Goal: Navigation & Orientation: Find specific page/section

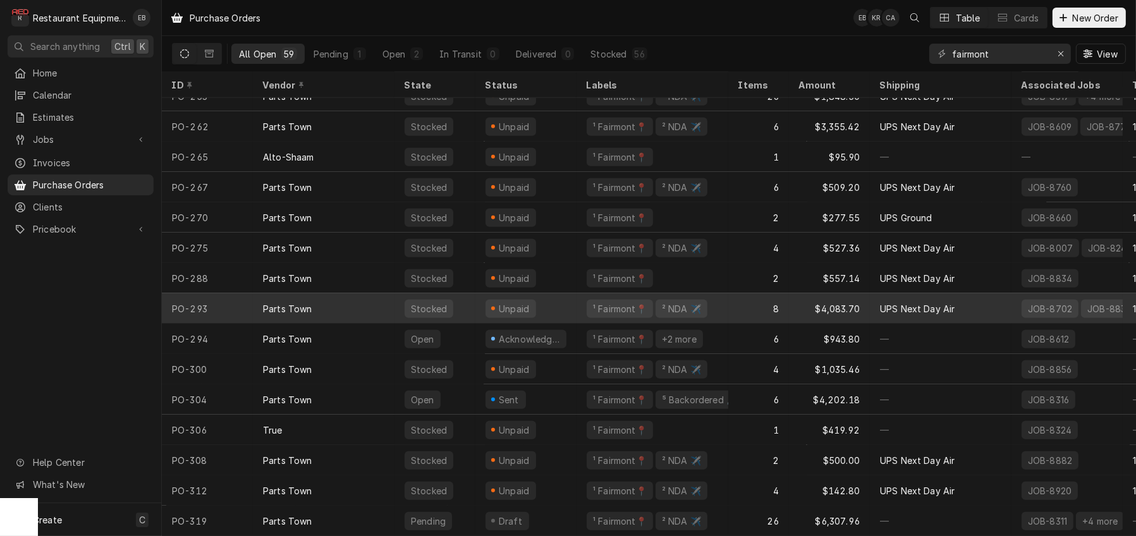
scroll to position [1363, 0]
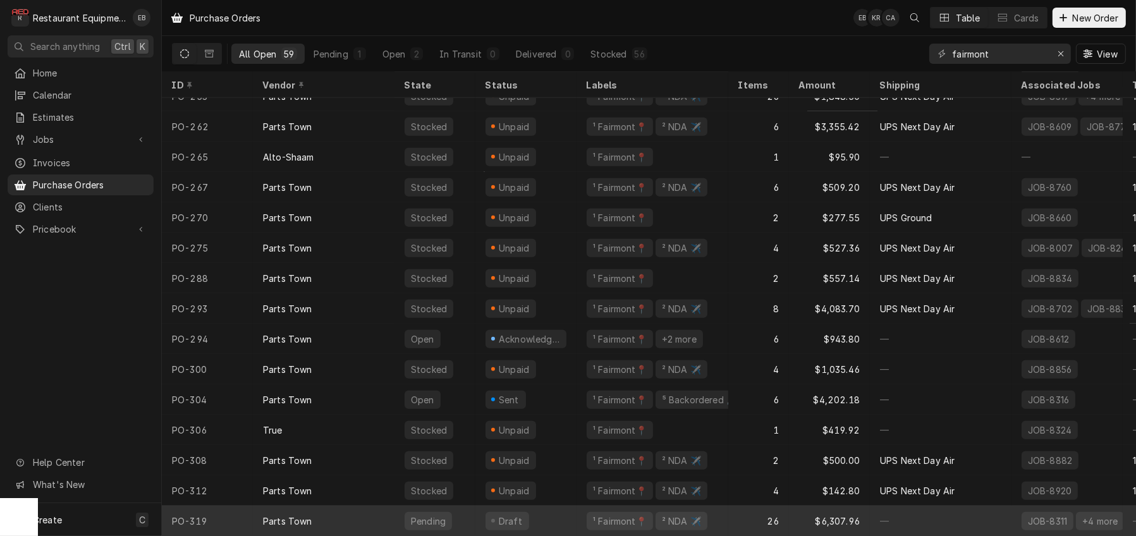
click at [750, 506] on div "26" at bounding box center [758, 521] width 61 height 30
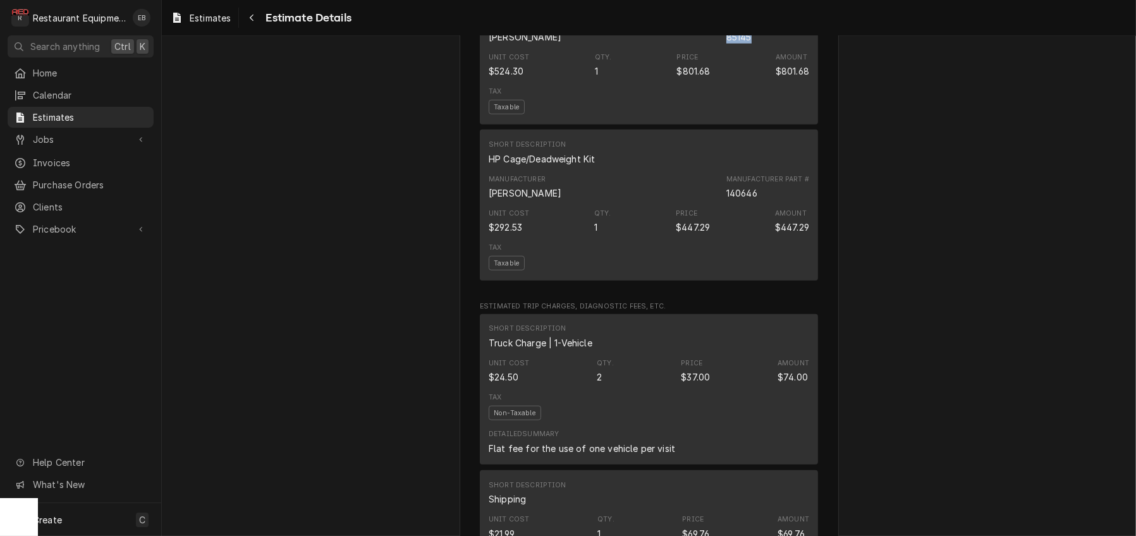
scroll to position [1685, 0]
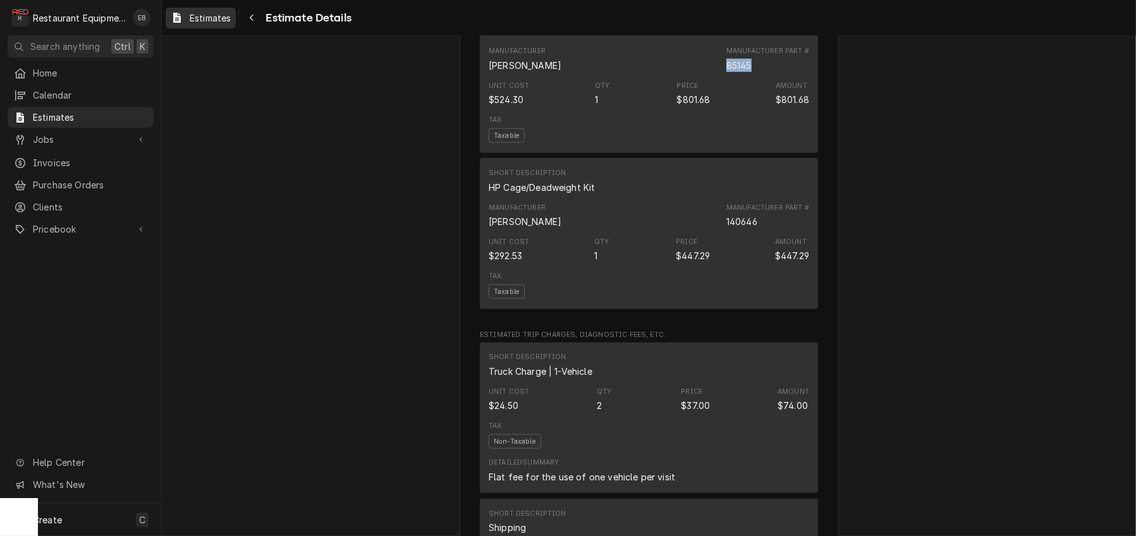
click at [211, 11] on div "Estimates" at bounding box center [200, 18] width 65 height 16
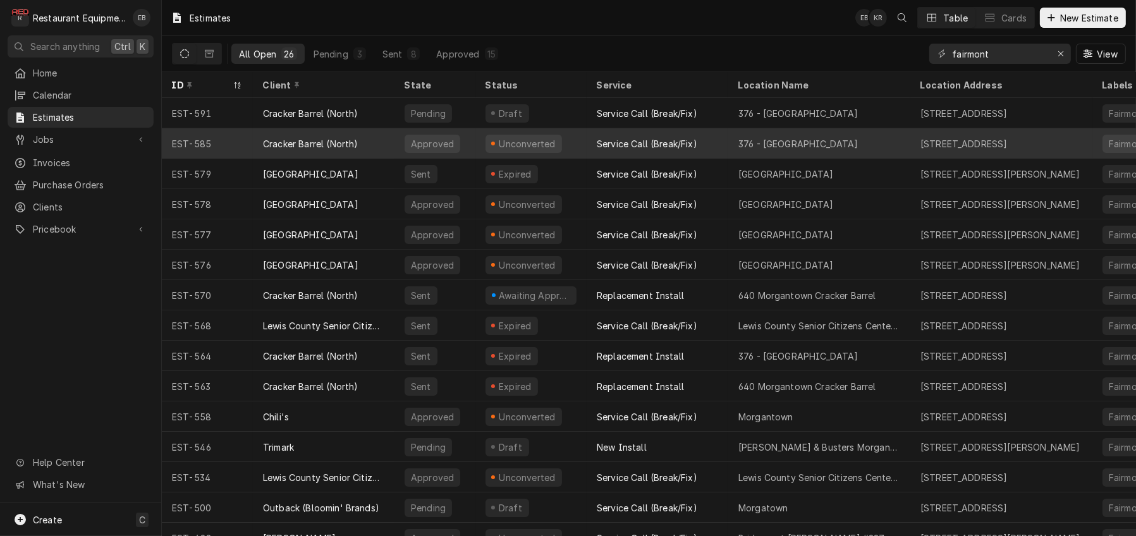
click at [387, 148] on div "Cracker Barrel (North)" at bounding box center [324, 143] width 142 height 30
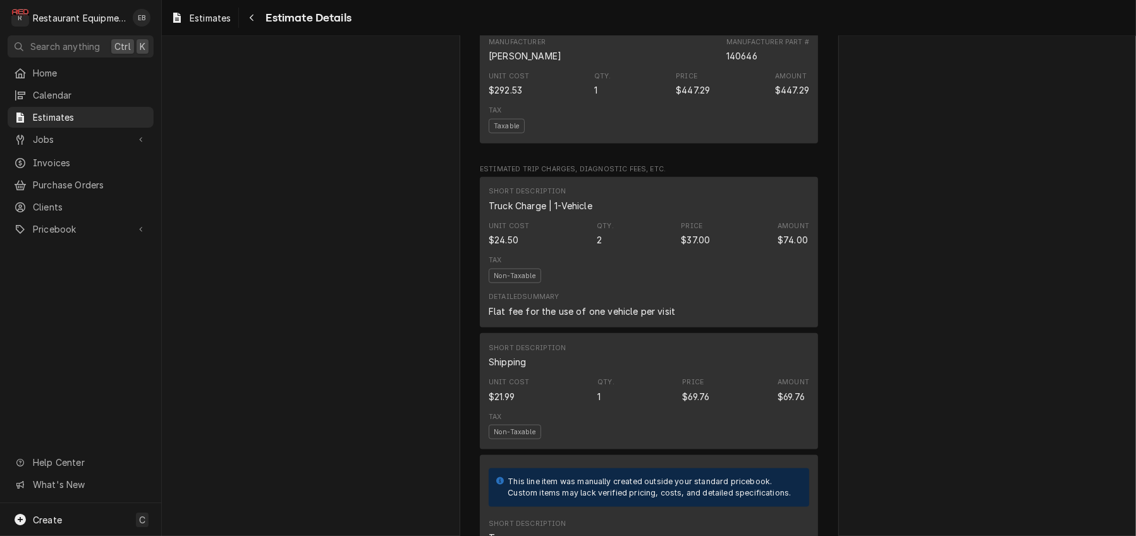
scroll to position [1854, 0]
click at [222, 15] on span "Estimates" at bounding box center [210, 17] width 41 height 13
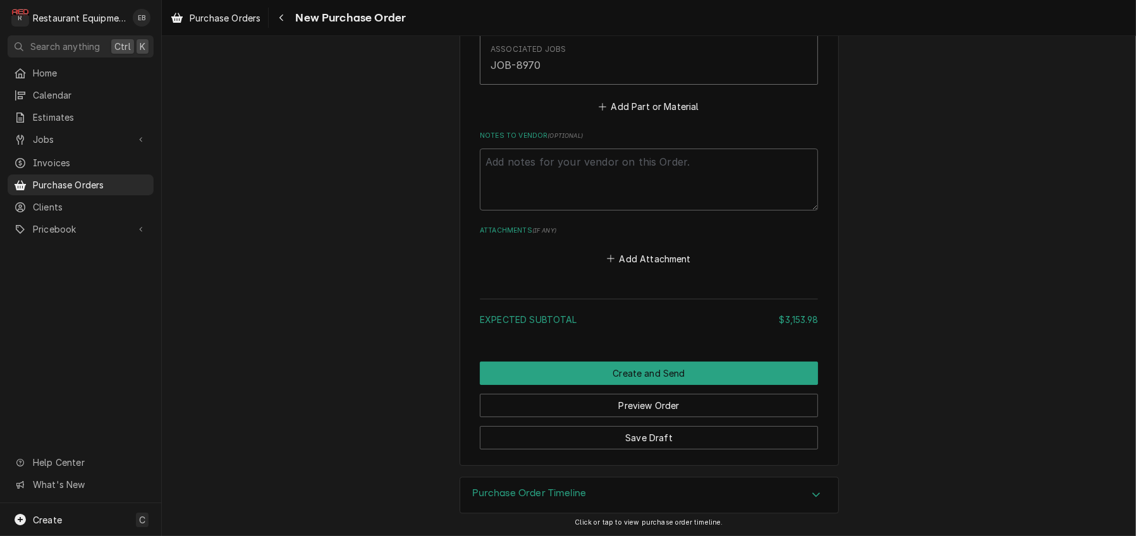
scroll to position [3455, 0]
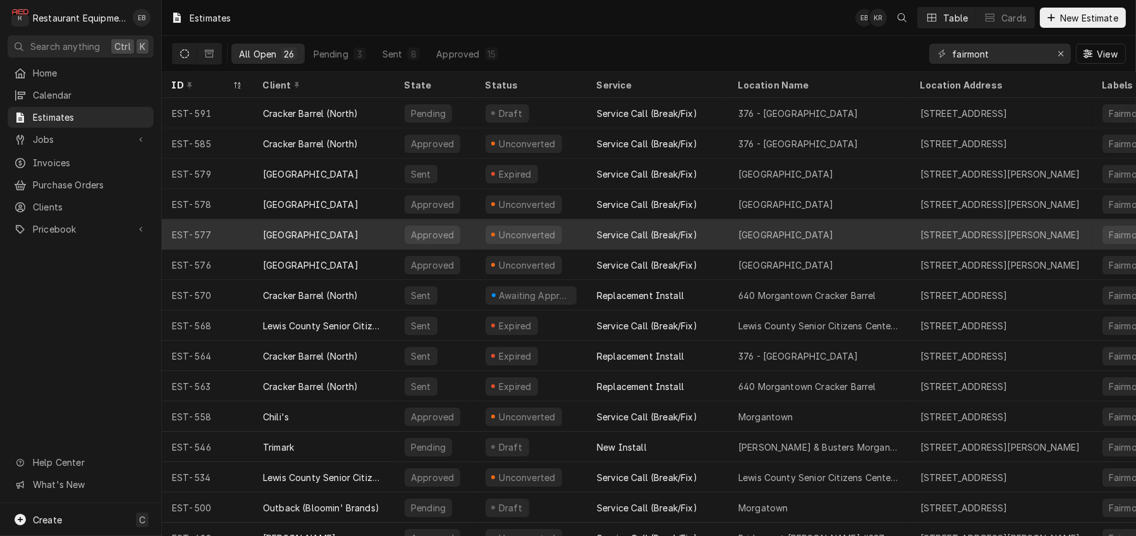
click at [381, 243] on div "Canaan Valley Resort" at bounding box center [324, 234] width 142 height 30
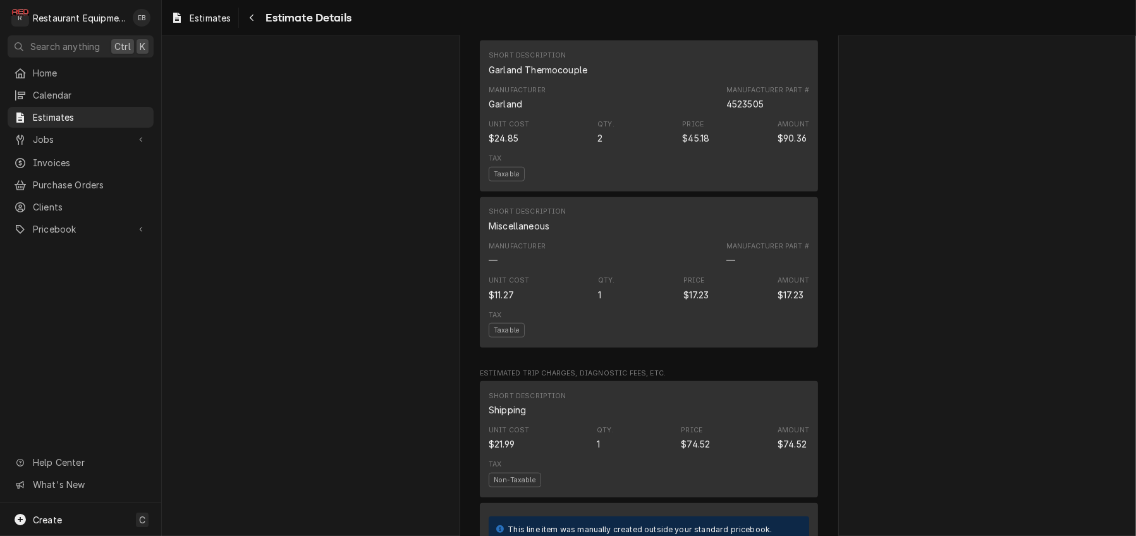
scroll to position [1475, 0]
